Goal: Information Seeking & Learning: Find specific fact

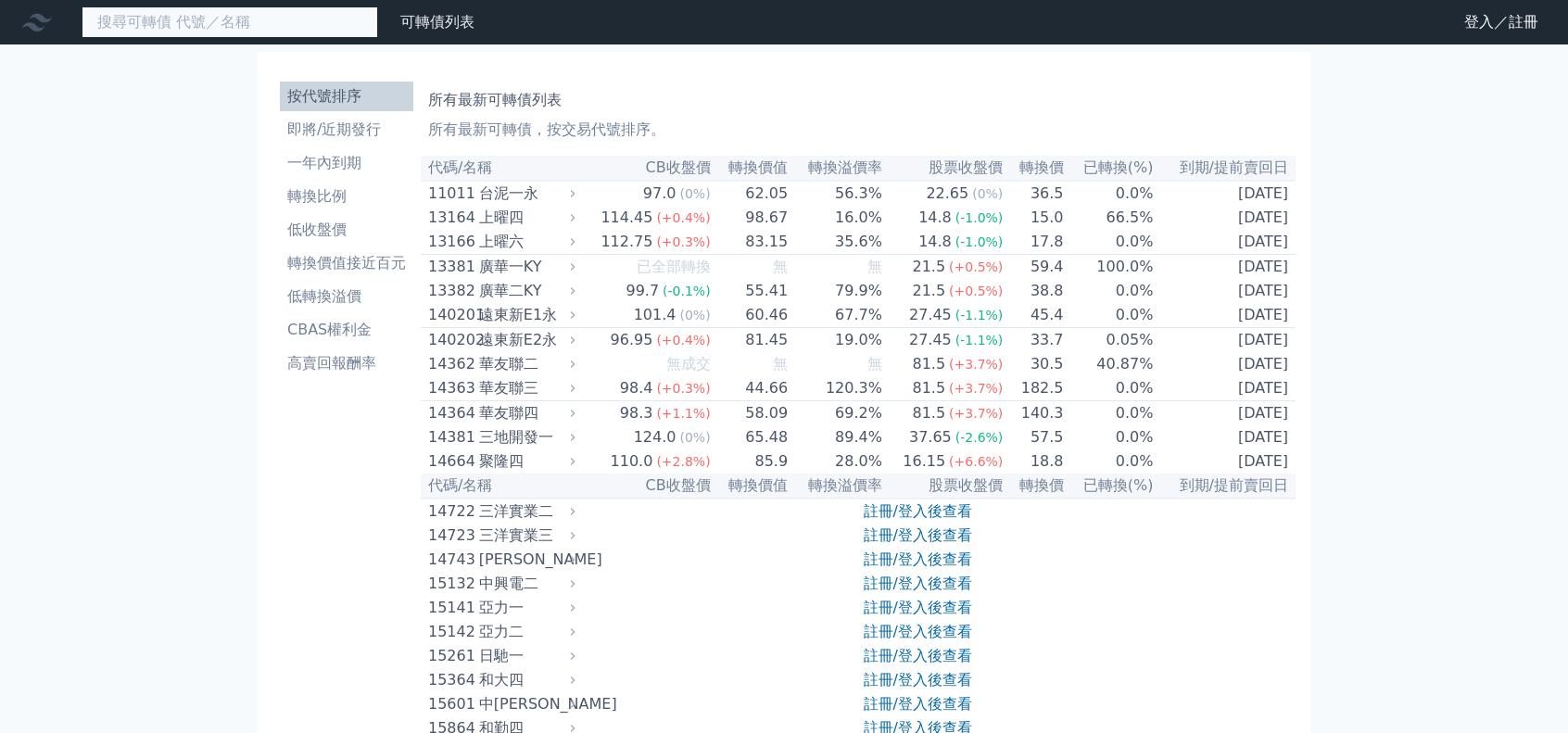
click at [246, 28] on input at bounding box center [230, 23] width 297 height 32
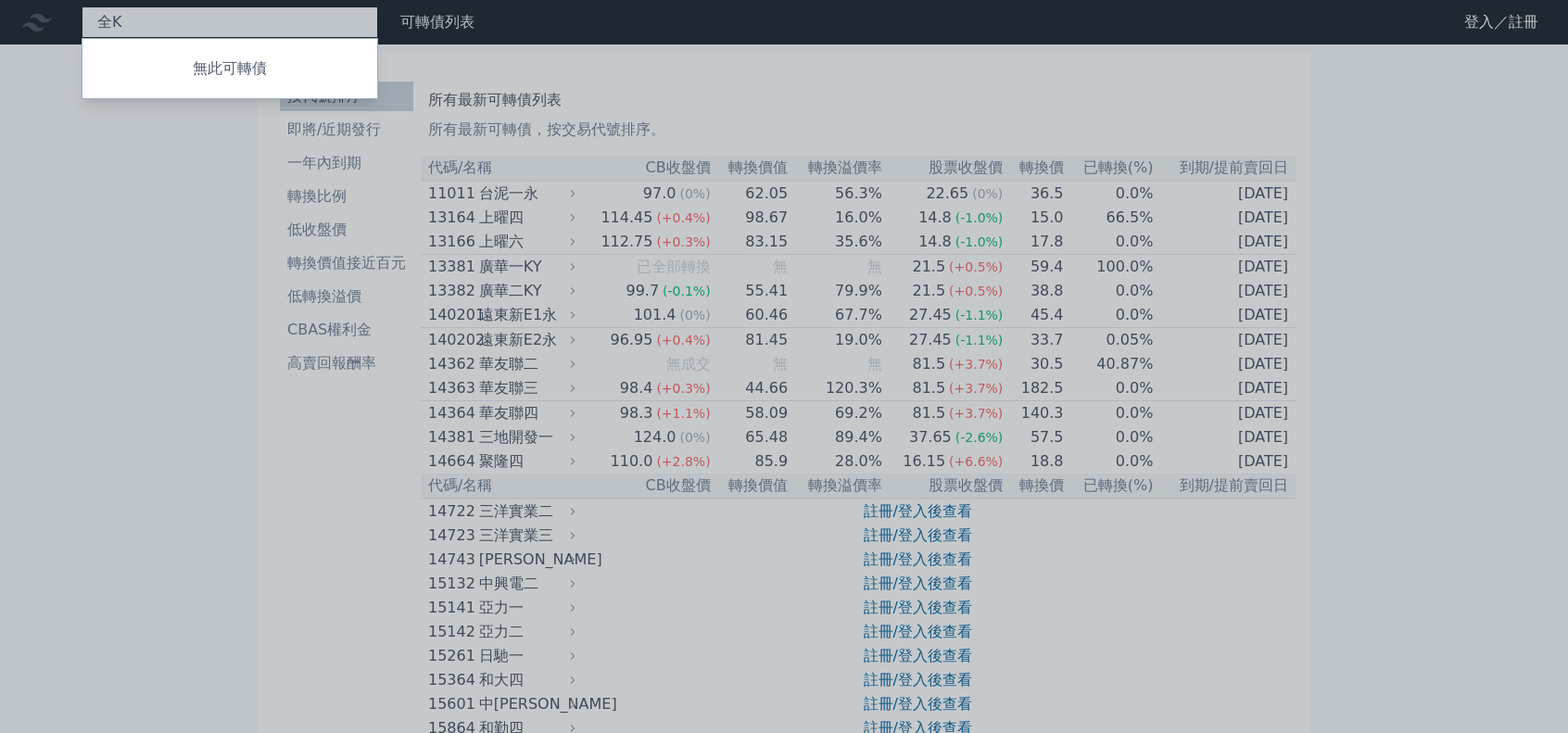
type input "全"
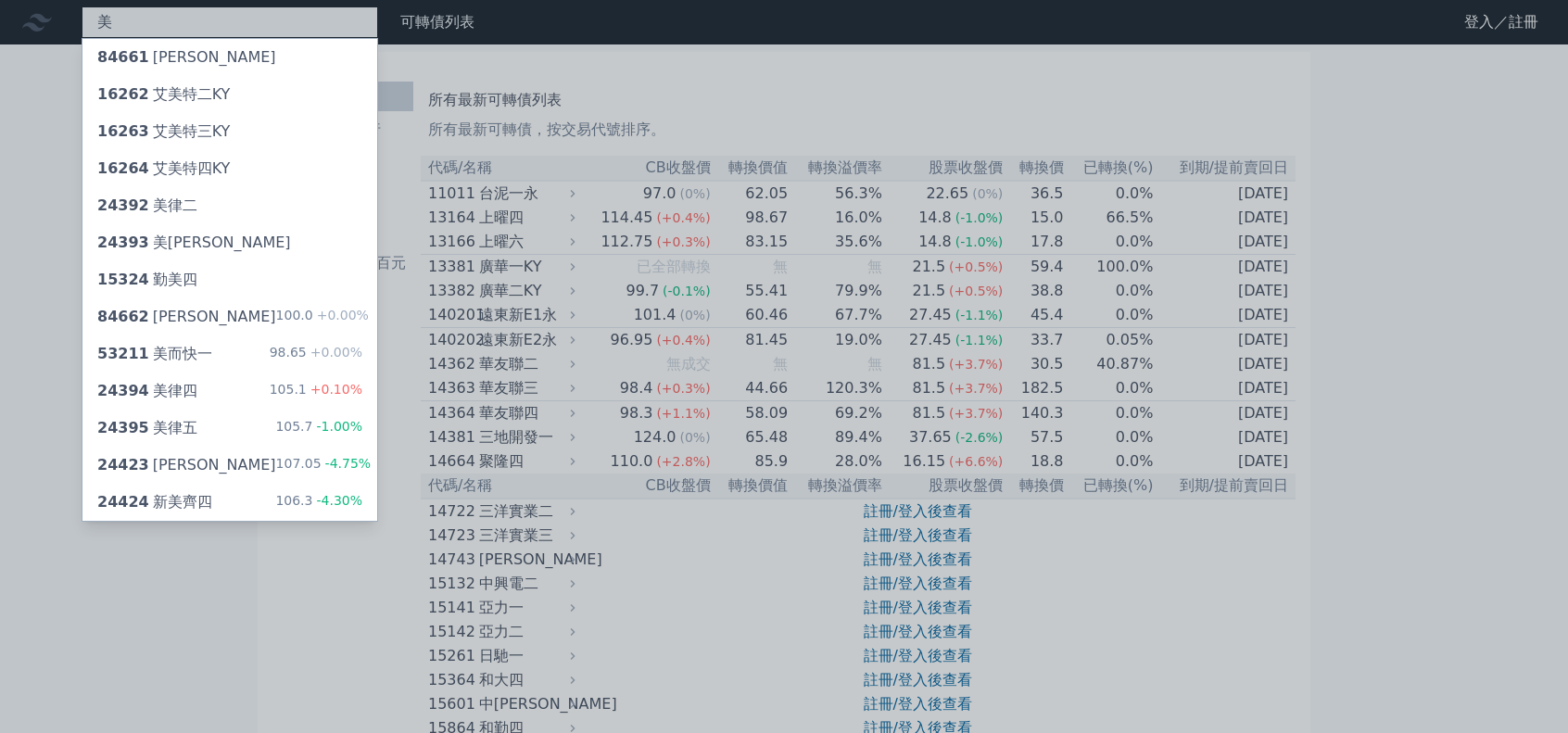
type input "美"
click at [158, 21] on div at bounding box center [784, 366] width 1568 height 733
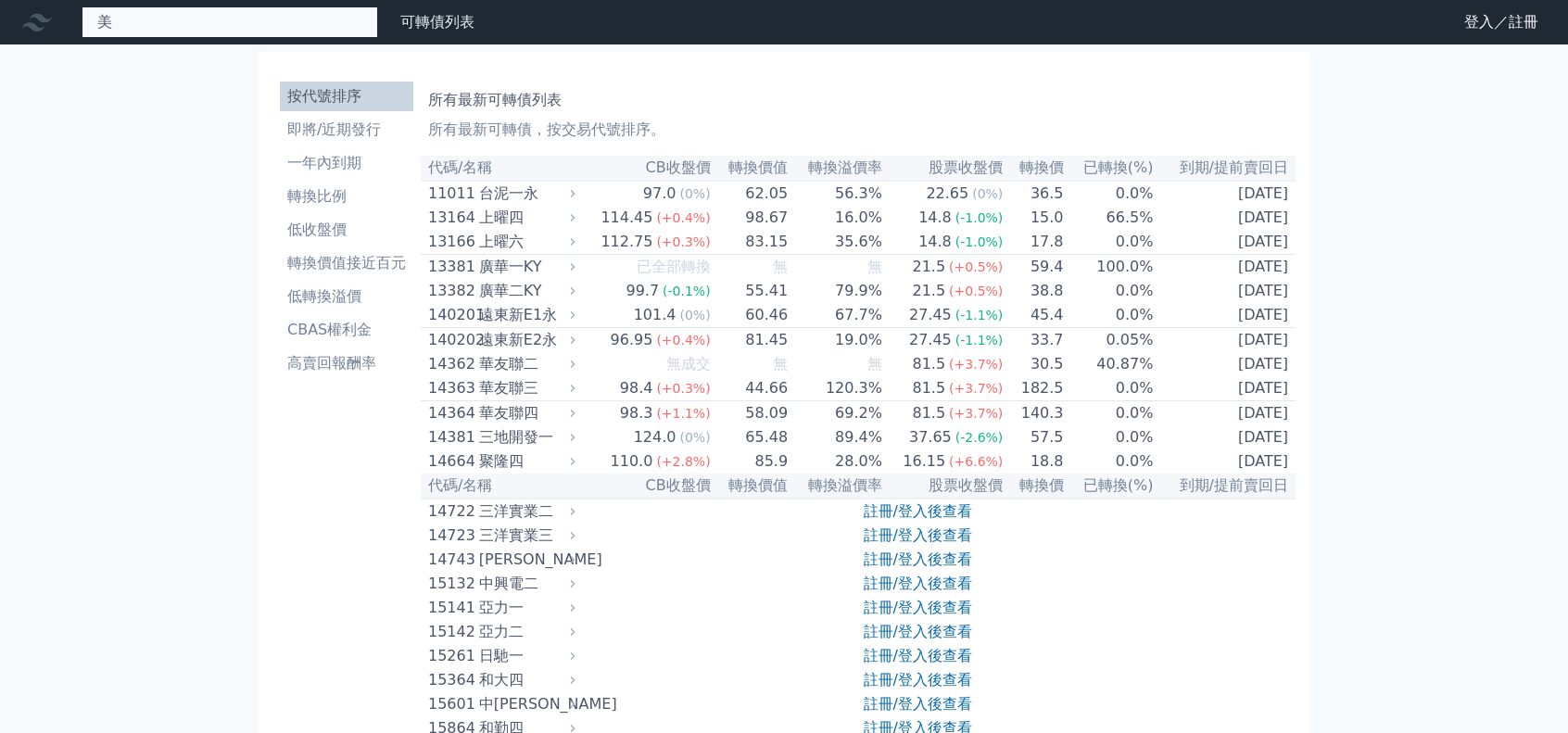
click at [188, 18] on div "美 84661 [PERSON_NAME] 16262 艾美特二KY 16263 艾美特三KY 16264 艾美特四KY 24392 美律二 24393 美律…" at bounding box center [230, 23] width 297 height 32
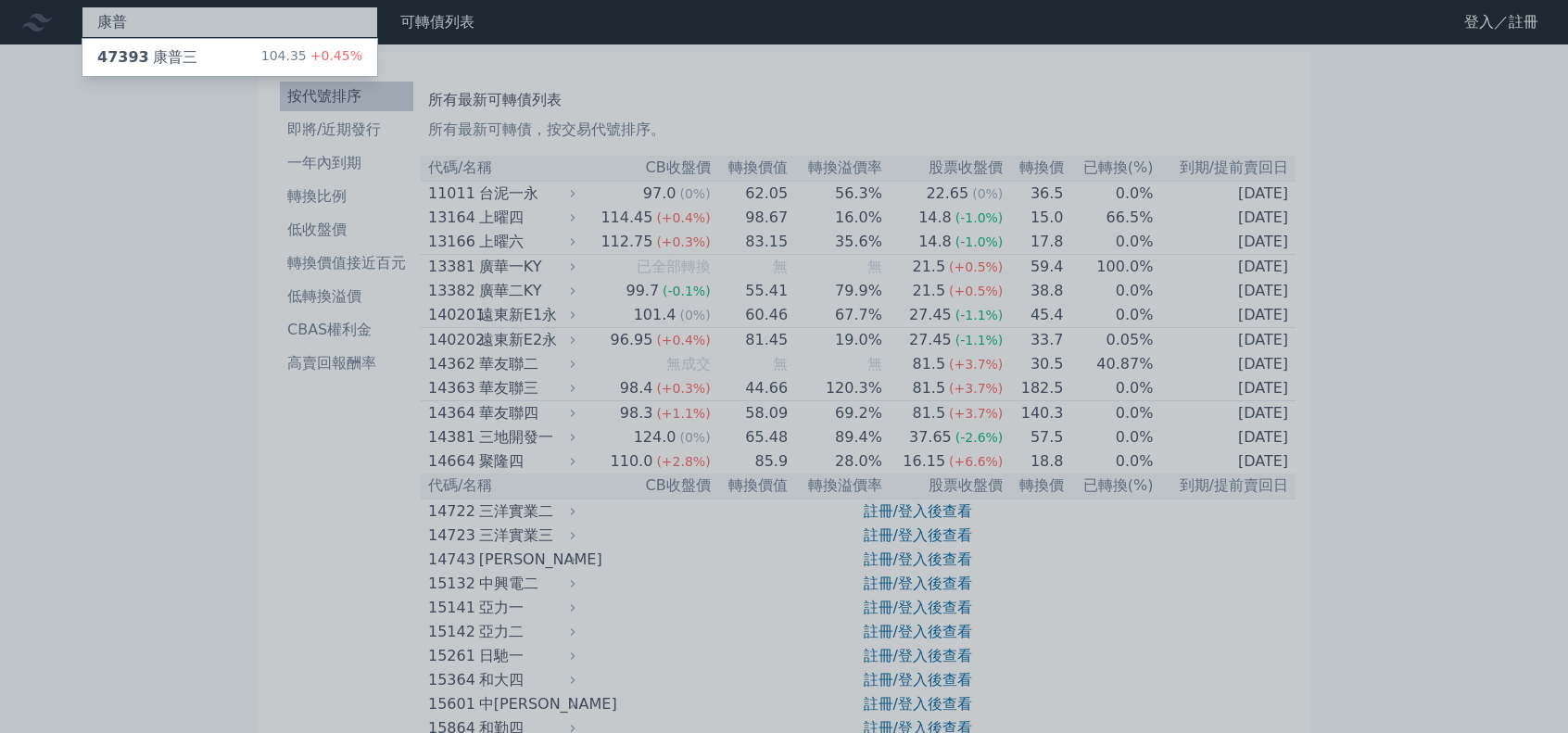
type input "康普"
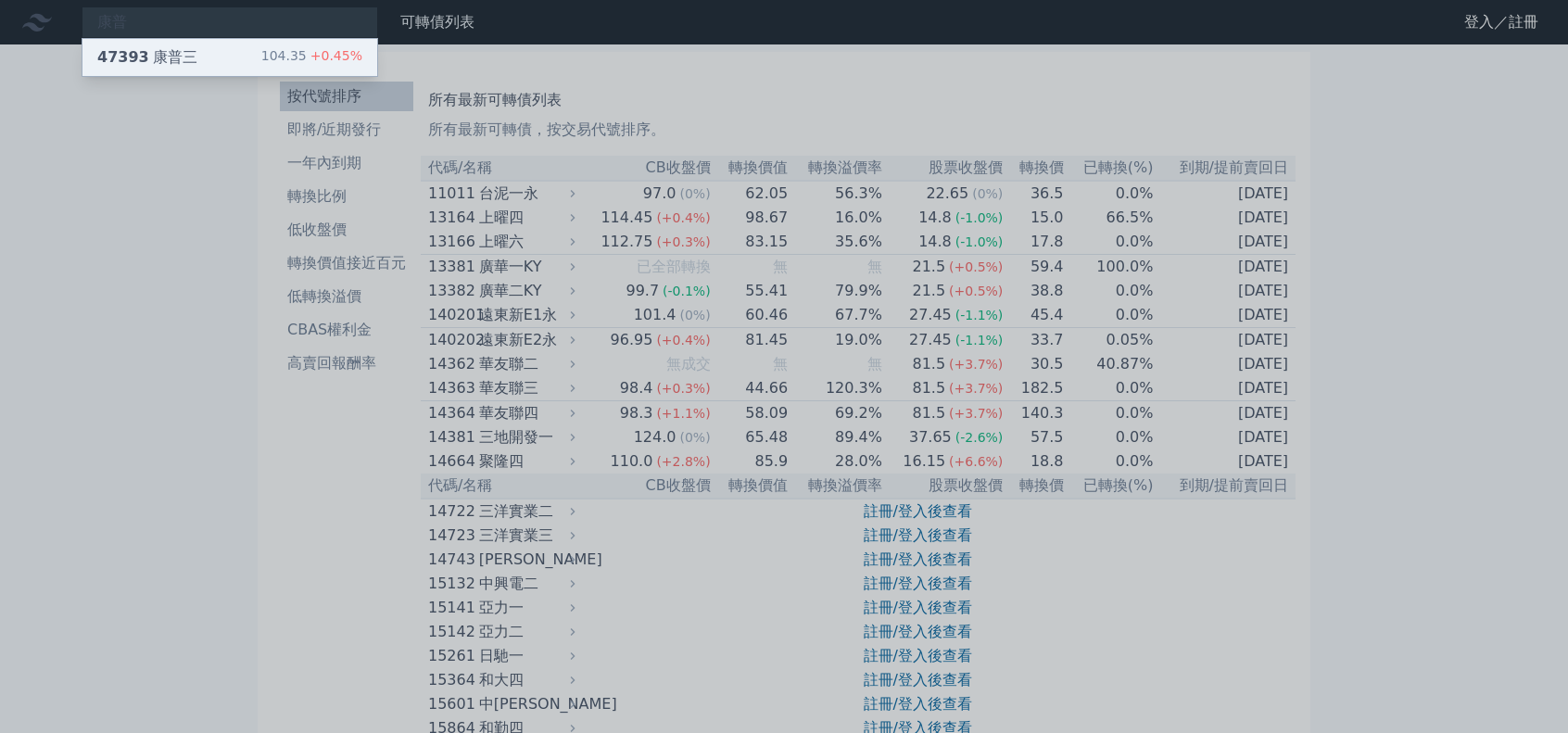
click at [156, 57] on div "47393 [PERSON_NAME]" at bounding box center [147, 57] width 100 height 23
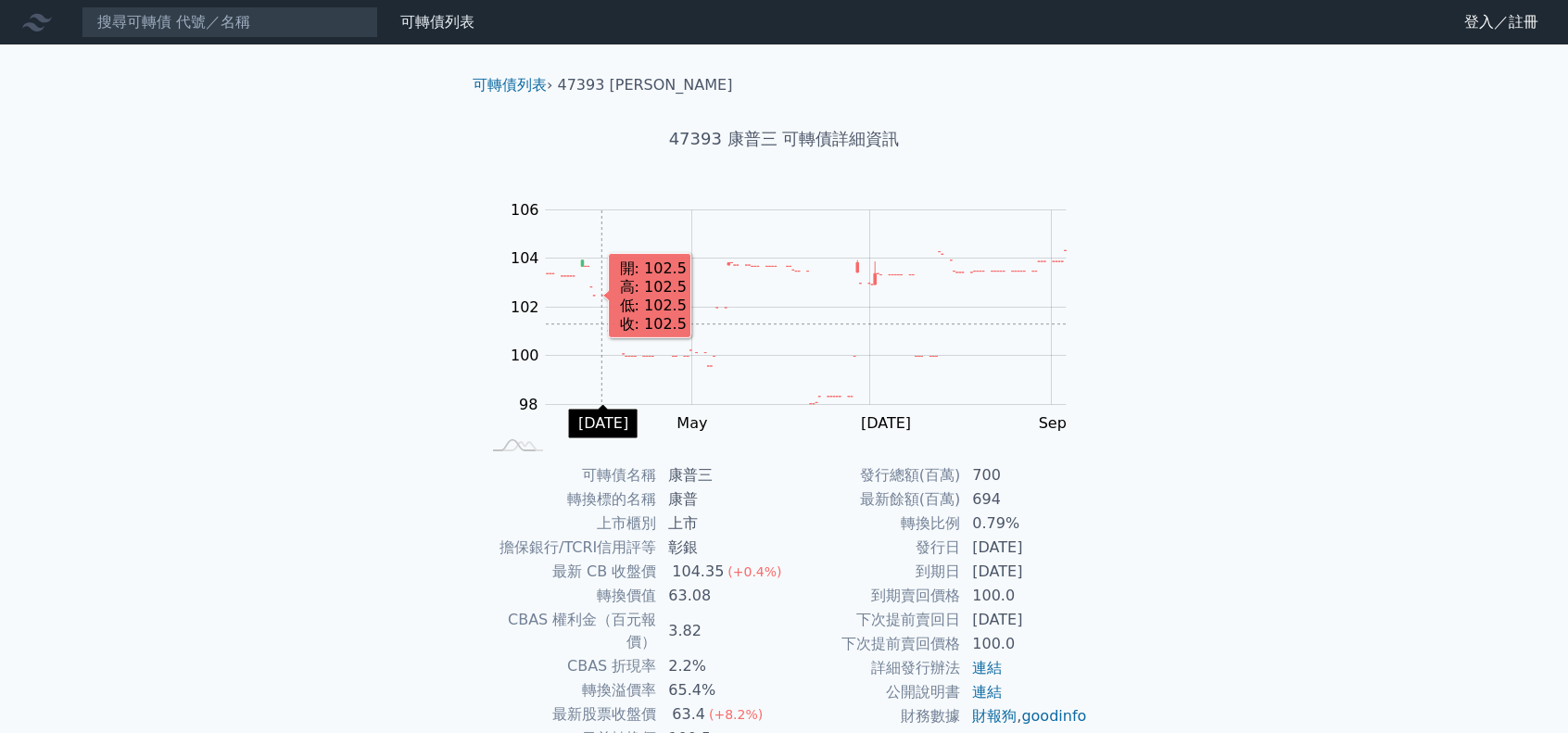
scroll to position [124, 0]
